Goal: Navigation & Orientation: Find specific page/section

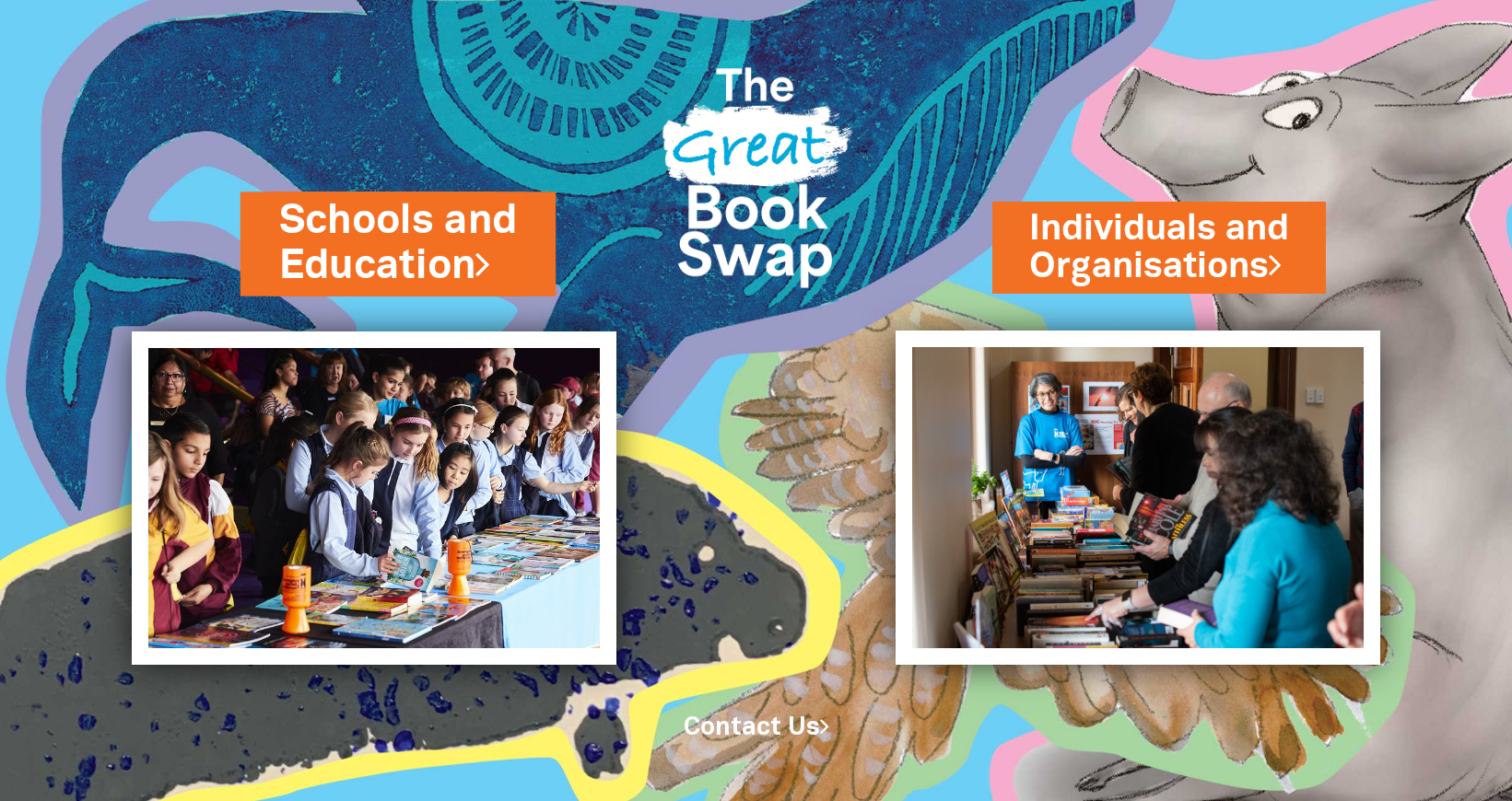
click at [423, 239] on link "Schools and Education" at bounding box center [399, 244] width 238 height 99
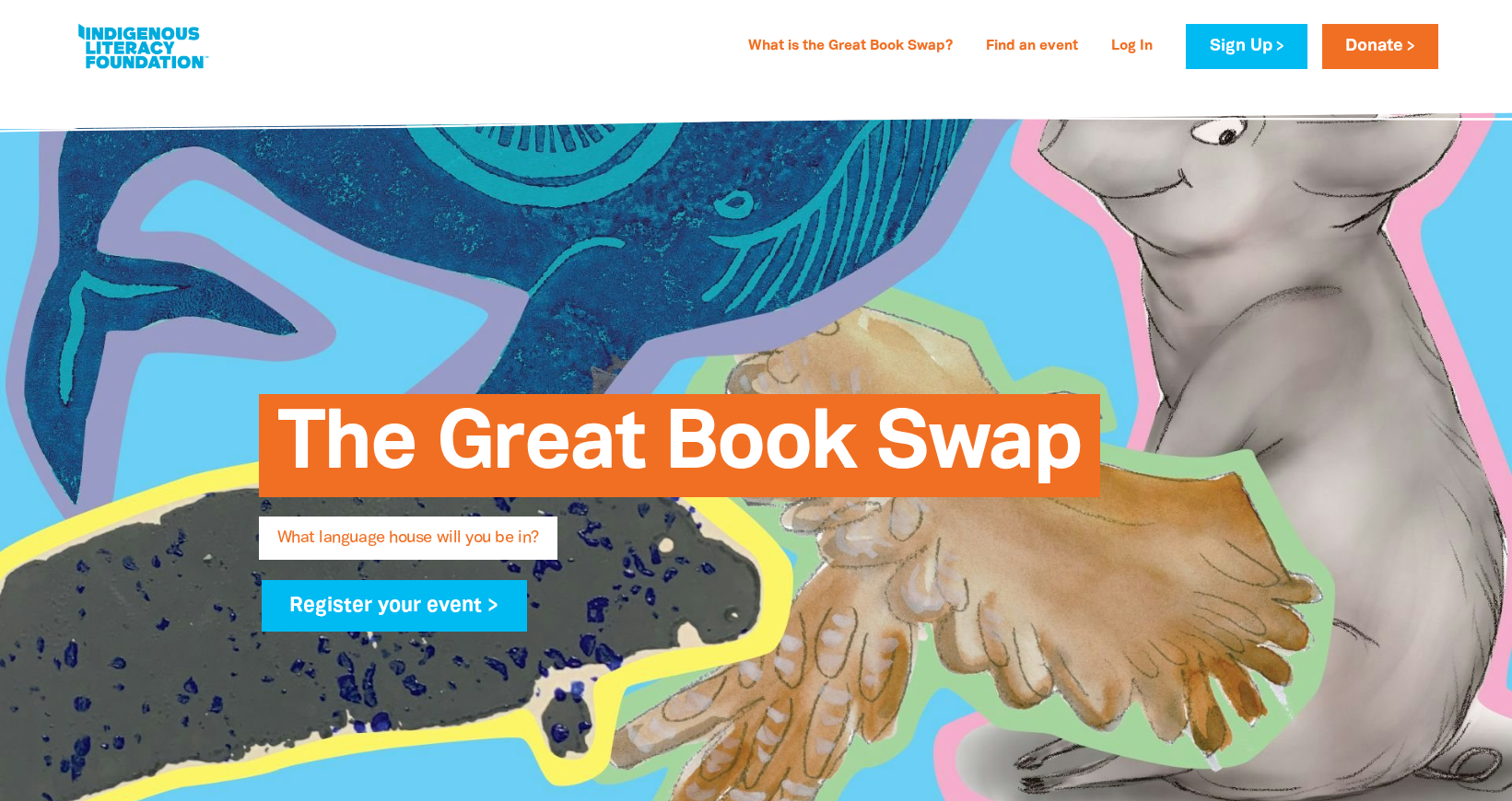
type input "[PERSON_NAME][EMAIL_ADDRESS][DOMAIN_NAME]"
click at [135, 40] on link at bounding box center [142, 47] width 138 height 57
click at [131, 47] on link at bounding box center [142, 47] width 138 height 57
click at [140, 57] on link at bounding box center [142, 47] width 138 height 57
